Goal: Task Accomplishment & Management: Manage account settings

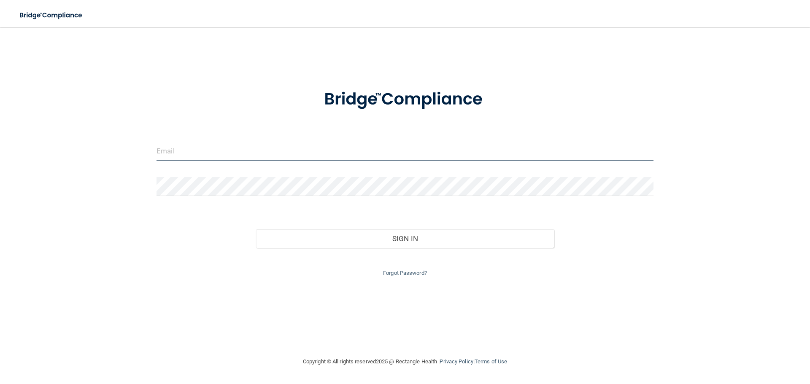
click at [237, 147] on input "email" at bounding box center [404, 151] width 497 height 19
type input "[PERSON_NAME][EMAIL_ADDRESS][DOMAIN_NAME]"
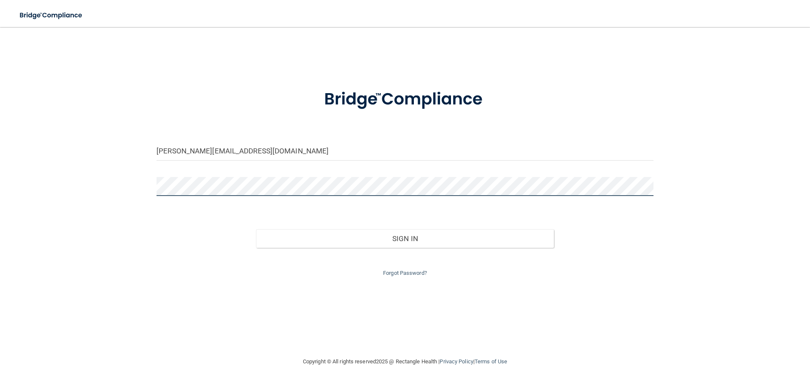
click at [256, 229] on button "Sign In" at bounding box center [405, 238] width 298 height 19
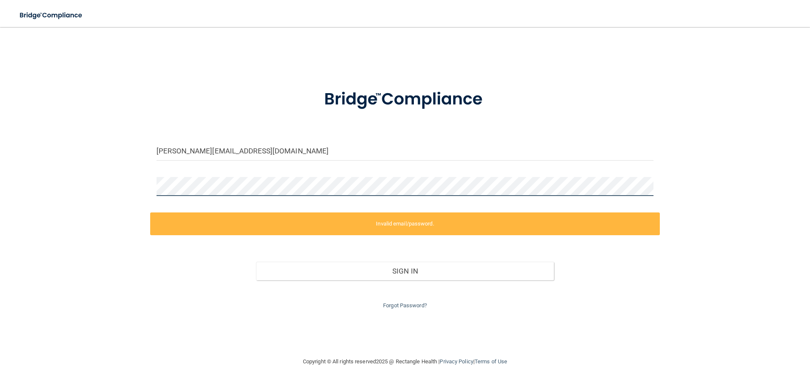
click at [18, 164] on div "[PERSON_NAME][EMAIL_ADDRESS][DOMAIN_NAME] Invalid email/password. You don't hav…" at bounding box center [405, 191] width 776 height 313
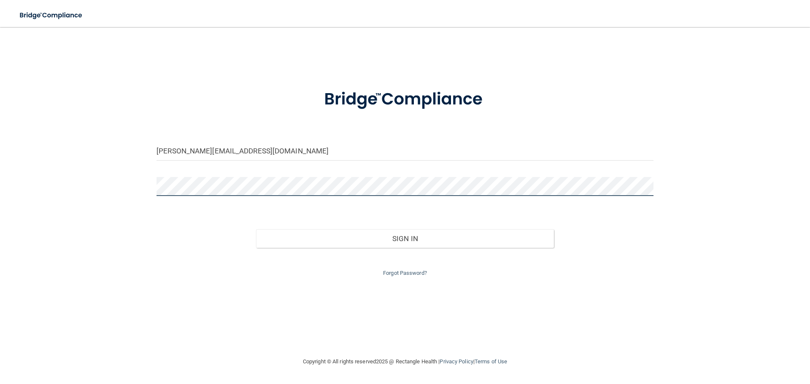
click at [256, 229] on button "Sign In" at bounding box center [405, 238] width 298 height 19
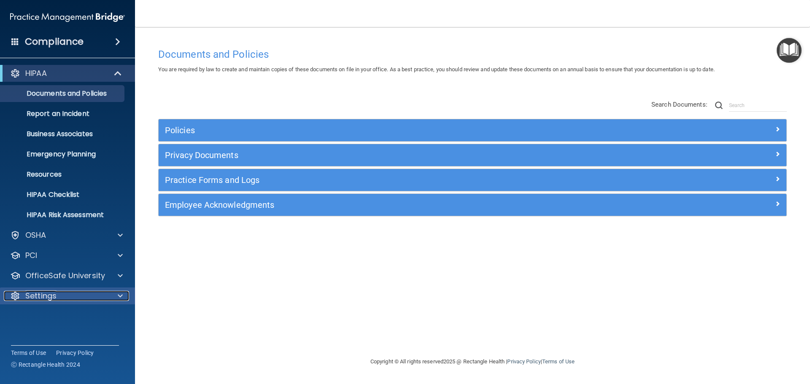
click at [72, 300] on div "Settings" at bounding box center [56, 296] width 105 height 10
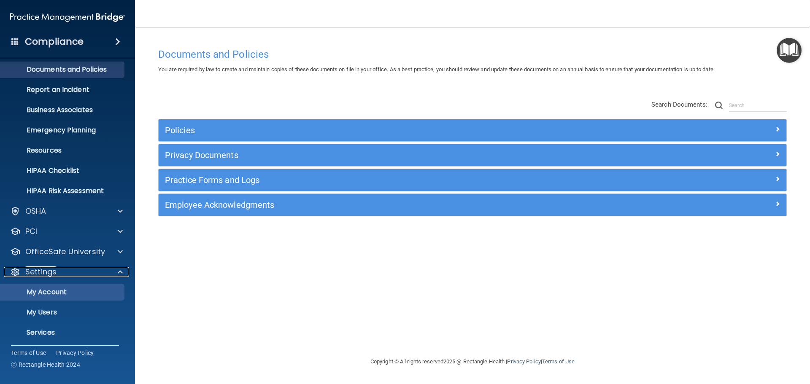
scroll to position [47, 0]
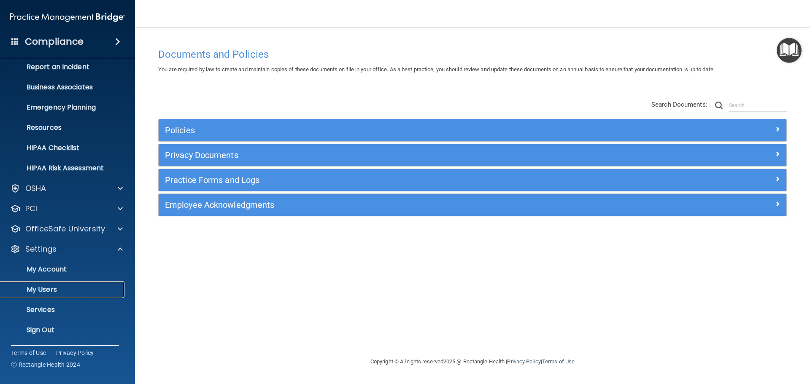
click at [60, 290] on p "My Users" at bounding box center [62, 289] width 115 height 8
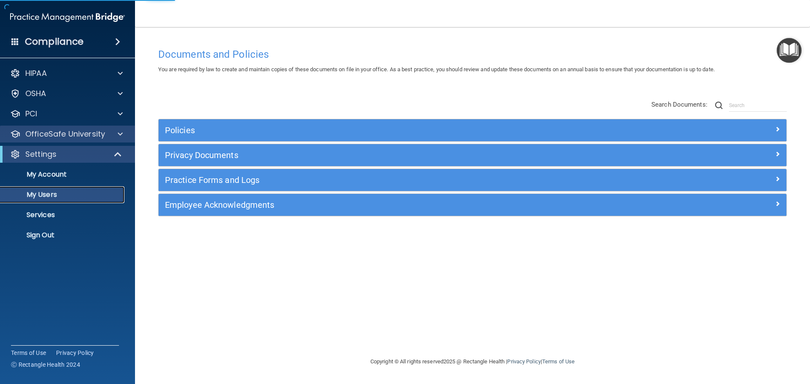
select select "20"
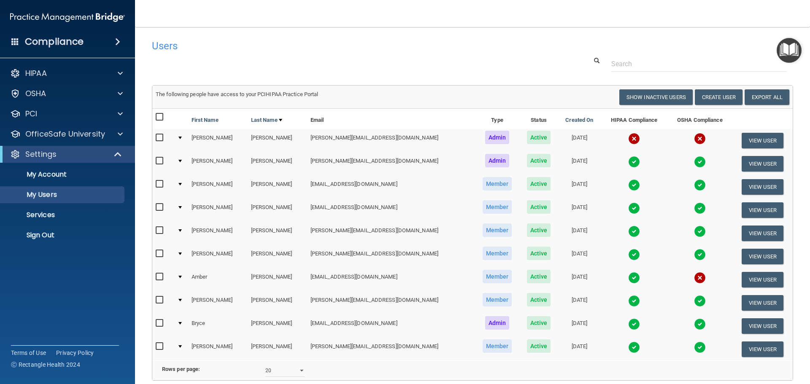
click at [604, 35] on div "Users" at bounding box center [472, 45] width 654 height 21
click at [530, 23] on nav "Toggle navigation [PERSON_NAME] [PERSON_NAME][EMAIL_ADDRESS][DOMAIN_NAME] Manag…" at bounding box center [472, 13] width 675 height 27
